Goal: Find specific page/section: Find specific page/section

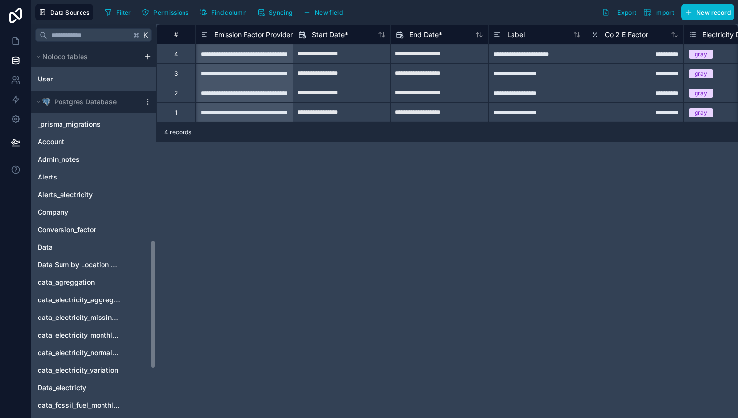
scroll to position [0, 98]
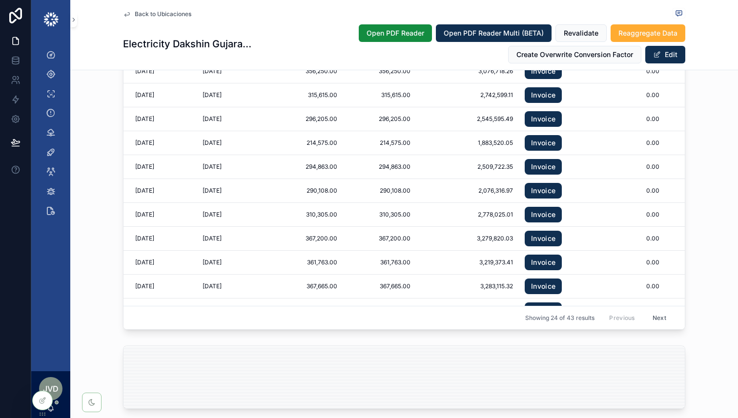
scroll to position [1658, 0]
